Goal: Task Accomplishment & Management: Manage account settings

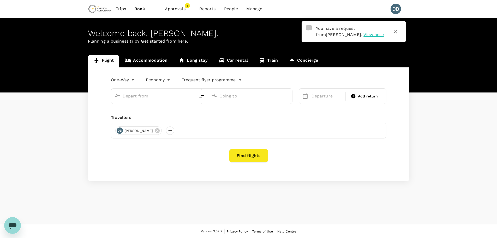
type input "roundtrip"
type input "Adelaide (ADL)"
type input "Vancouver Intl (YVR)"
type input "Adelaide (ADL)"
type input "Vancouver Intl (YVR)"
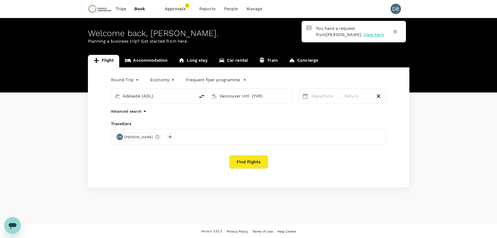
click at [363, 35] on span "View here" at bounding box center [373, 34] width 20 height 5
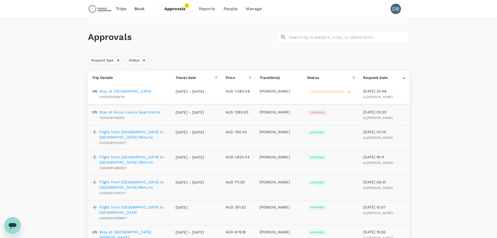
click at [120, 92] on p "Stay at [GEOGRAPHIC_DATA]" at bounding box center [125, 90] width 52 height 5
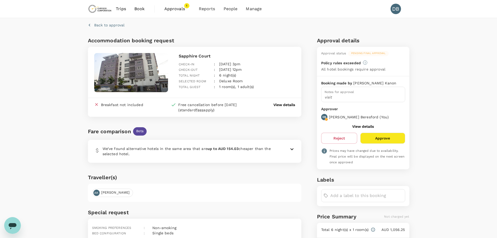
click at [386, 138] on button "Approve" at bounding box center [382, 138] width 45 height 11
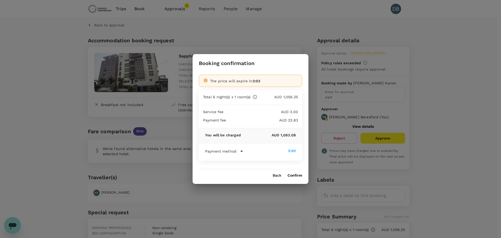
click at [297, 175] on button "Confirm" at bounding box center [294, 175] width 15 height 4
